Goal: Task Accomplishment & Management: Manage account settings

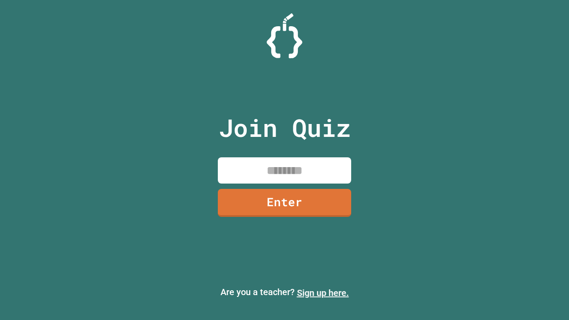
click at [323, 293] on link "Sign up here." at bounding box center [323, 293] width 52 height 11
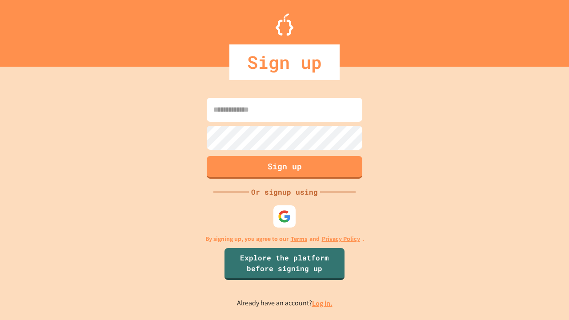
click at [323, 303] on link "Log in." at bounding box center [322, 303] width 20 height 9
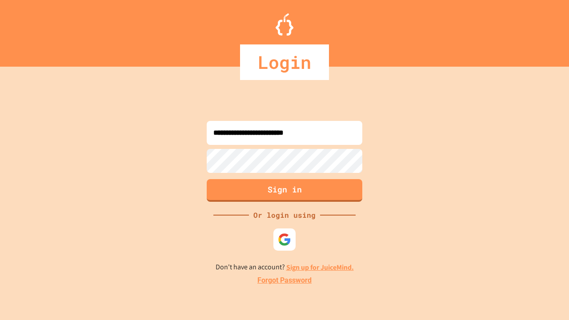
type input "**********"
